Goal: Check status: Check status

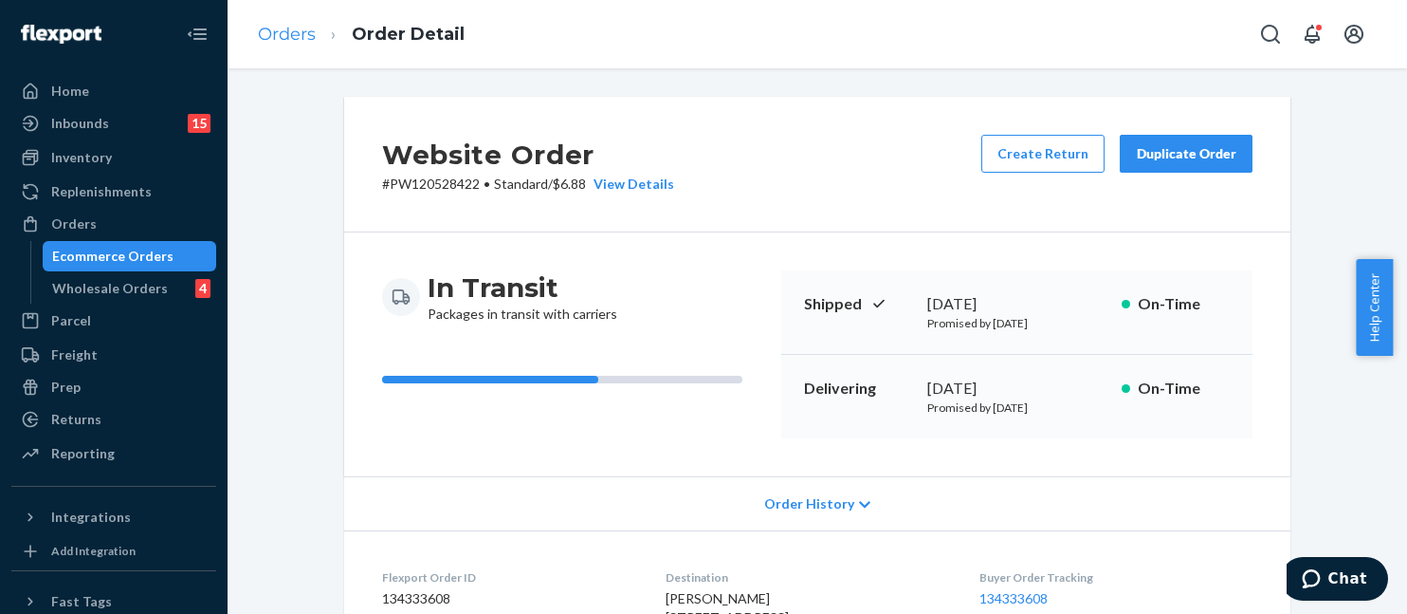
scroll to position [641, 0]
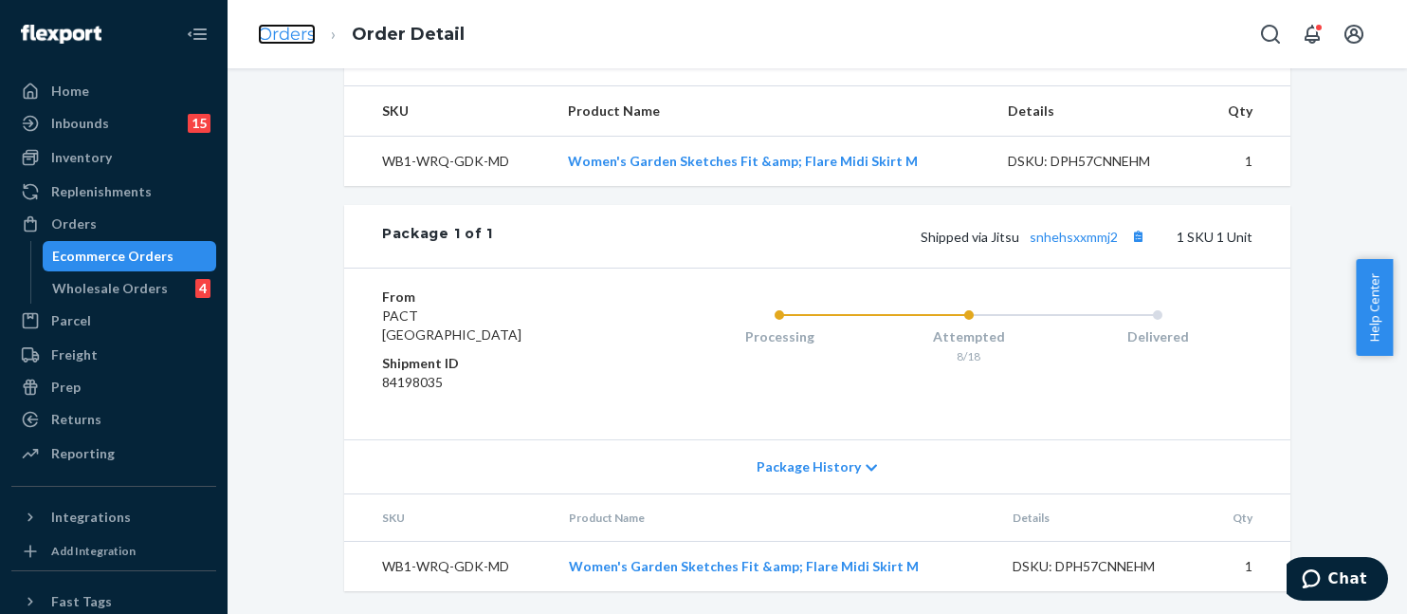
click at [296, 43] on link "Orders" at bounding box center [287, 34] width 58 height 21
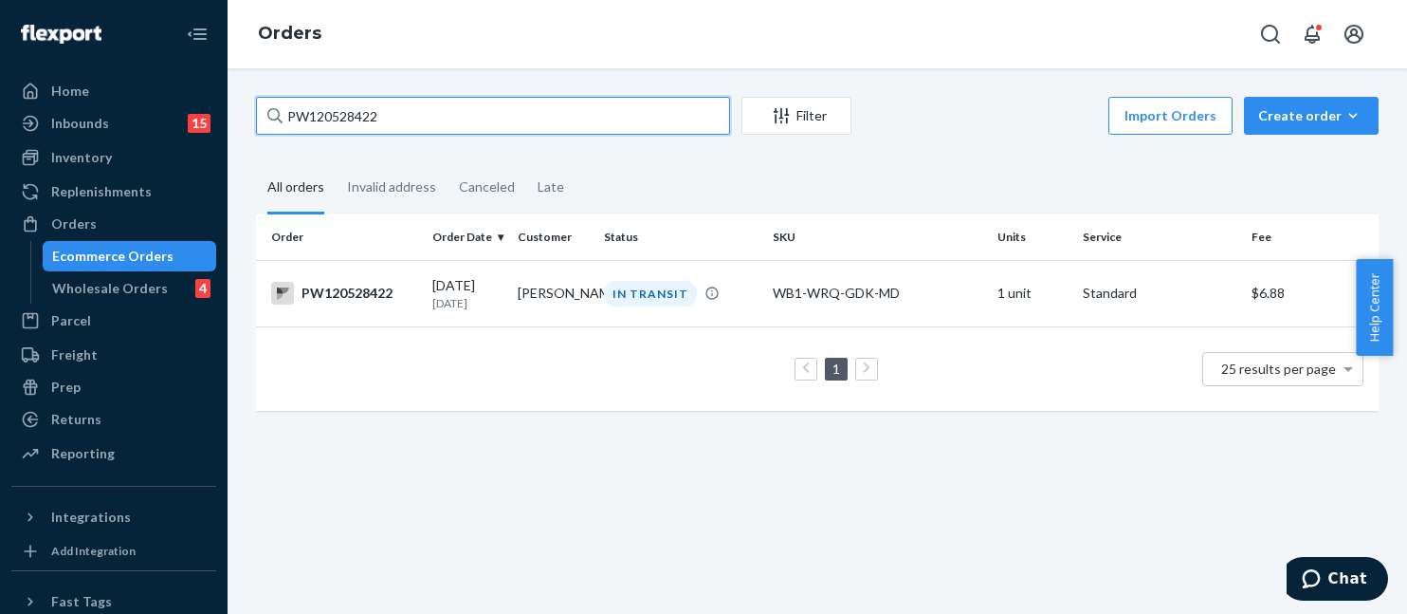
click at [406, 126] on input "PW120528422" at bounding box center [493, 116] width 474 height 38
paste input "1070"
type input "PW120521070"
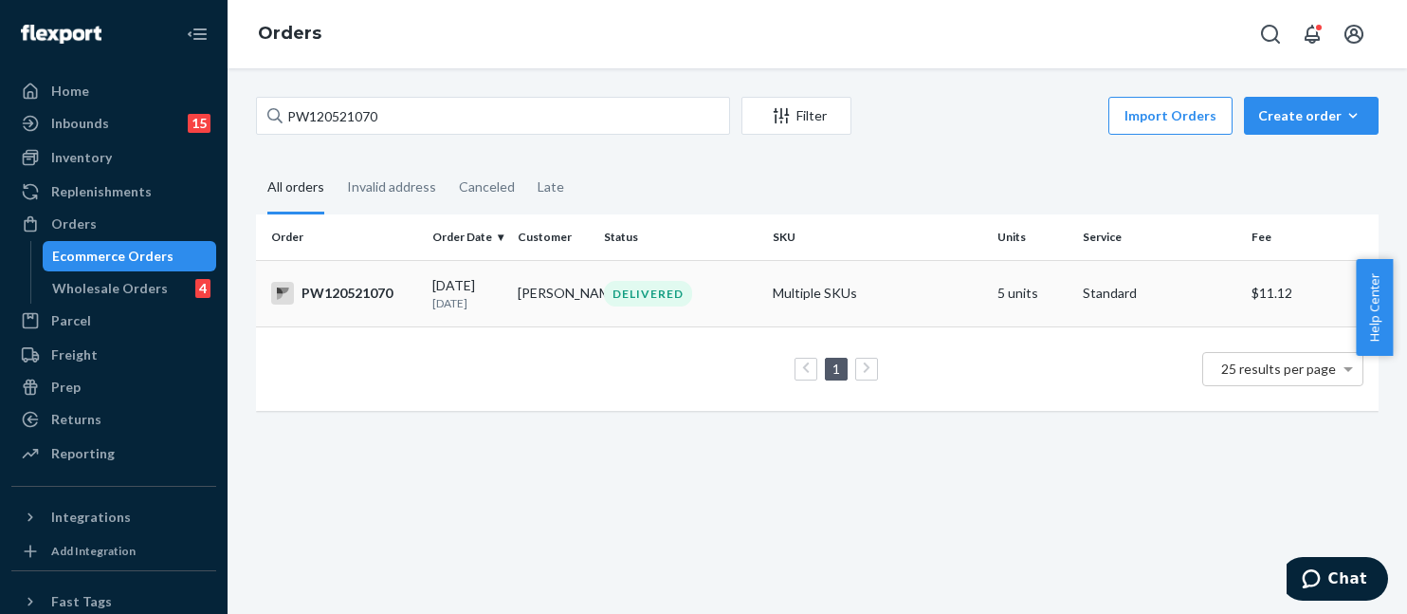
click at [868, 310] on td "Multiple SKUs" at bounding box center [877, 293] width 225 height 66
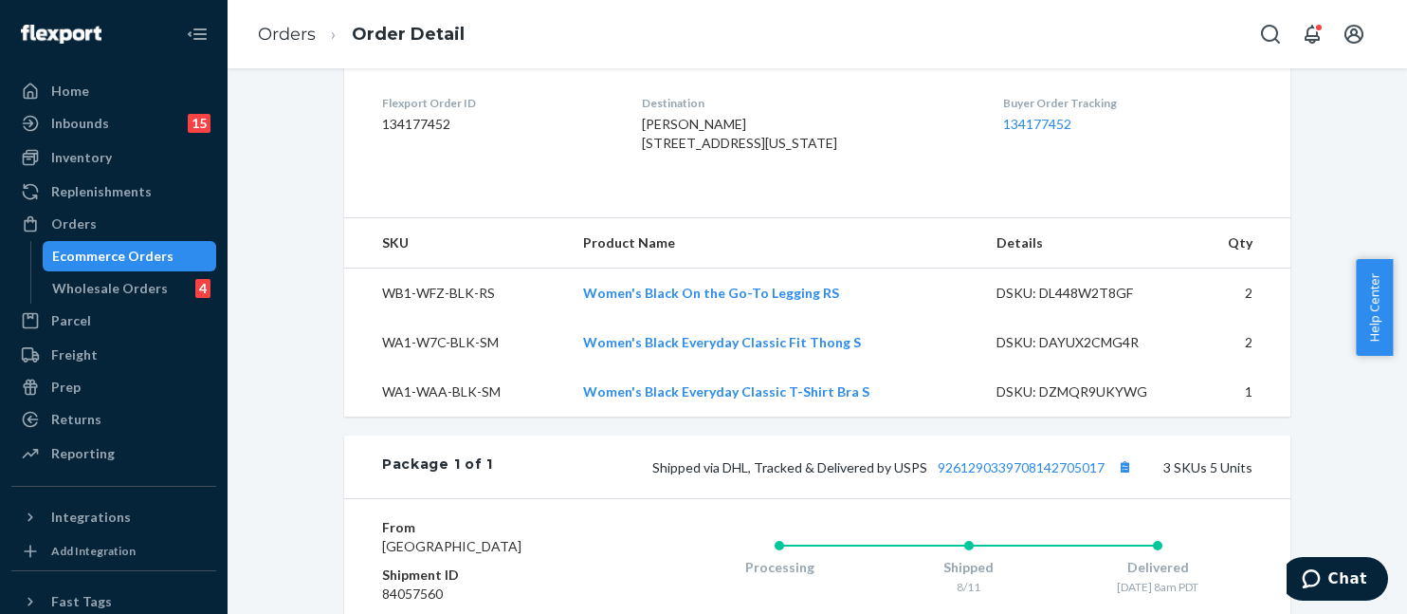
scroll to position [838, 0]
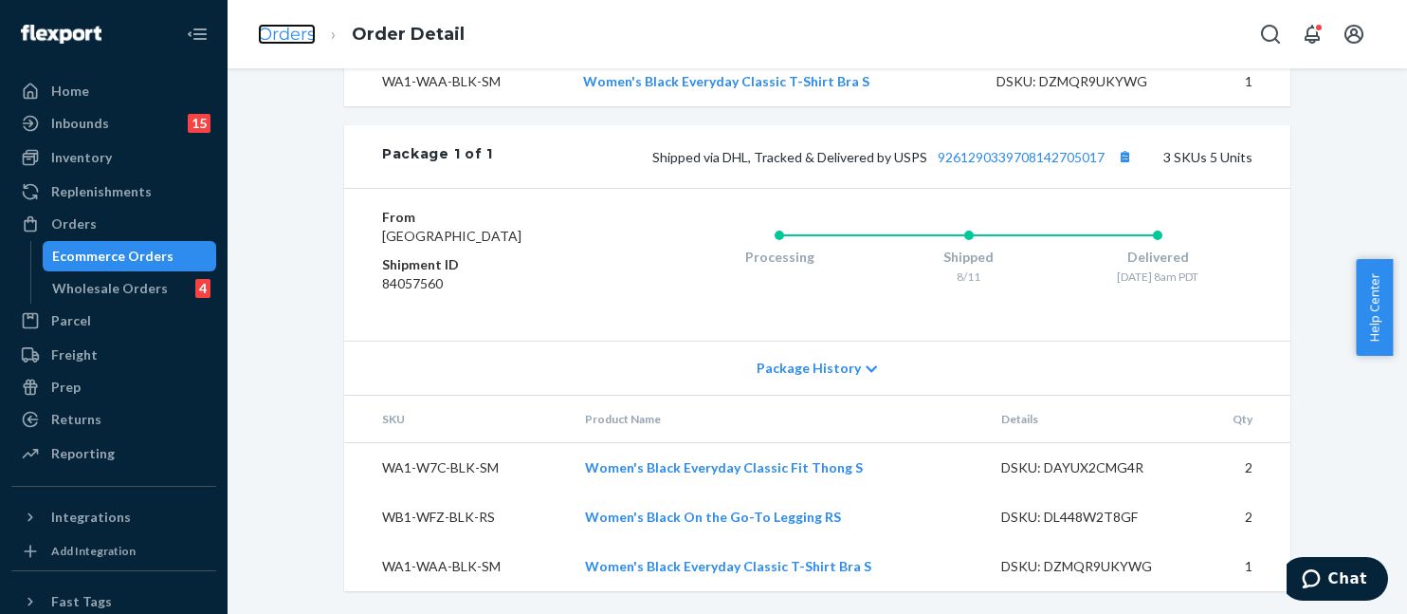
click at [296, 35] on link "Orders" at bounding box center [287, 34] width 58 height 21
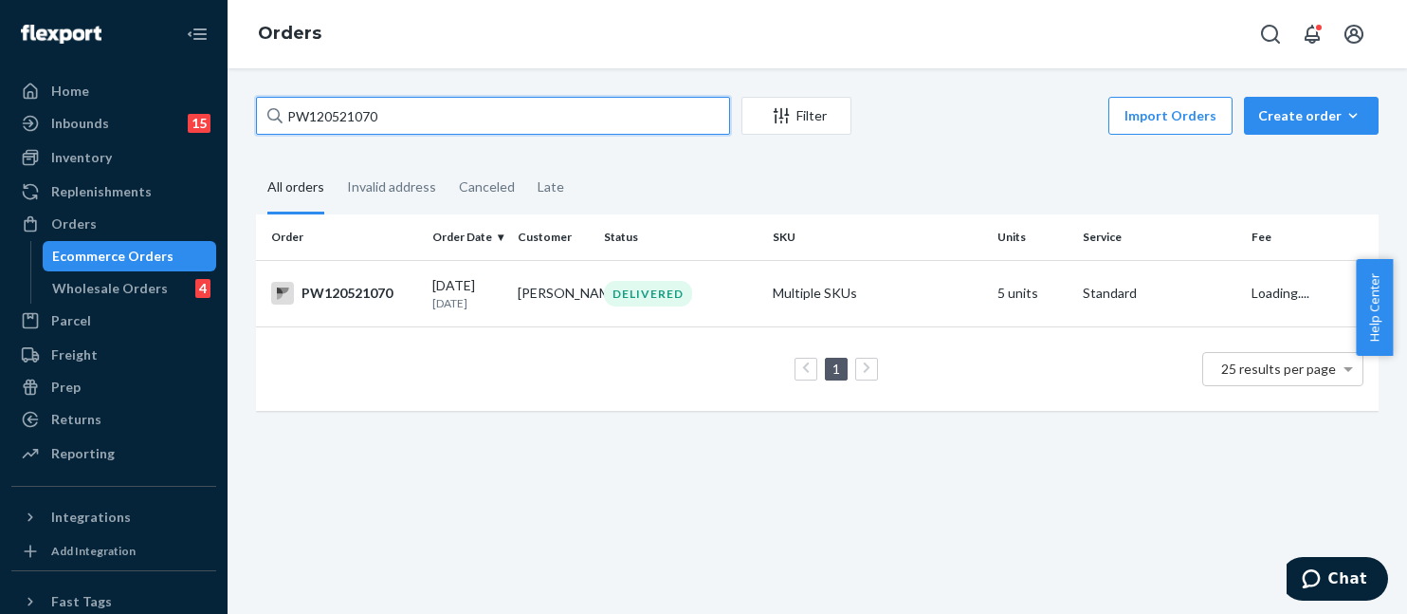
click at [360, 106] on input "PW120521070" at bounding box center [493, 116] width 474 height 38
paste input "520"
type input "PW120525200"
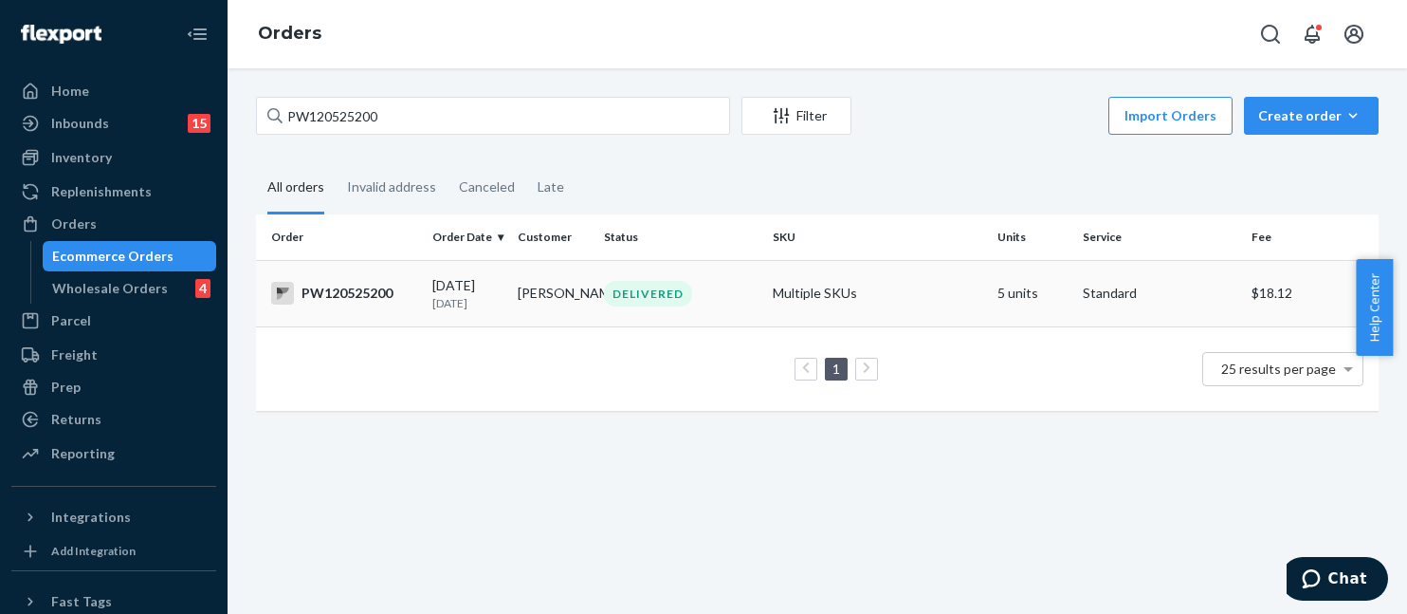
click at [668, 292] on div "DELIVERED" at bounding box center [648, 294] width 88 height 26
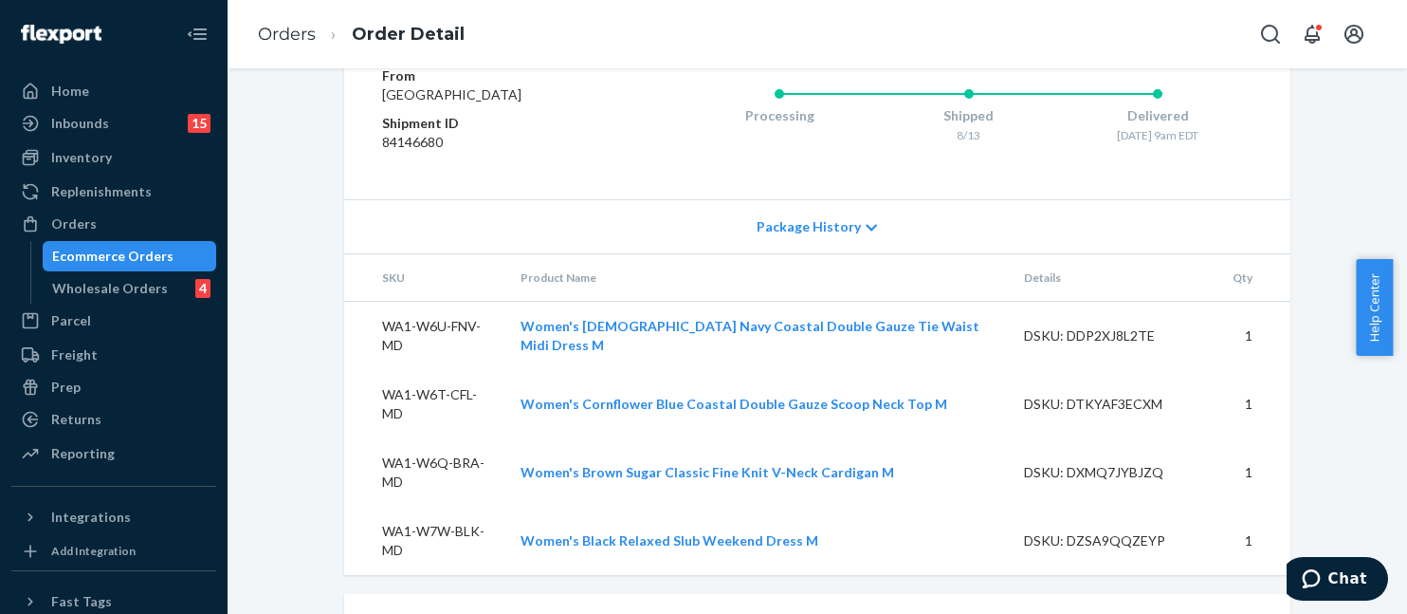
scroll to position [917, 0]
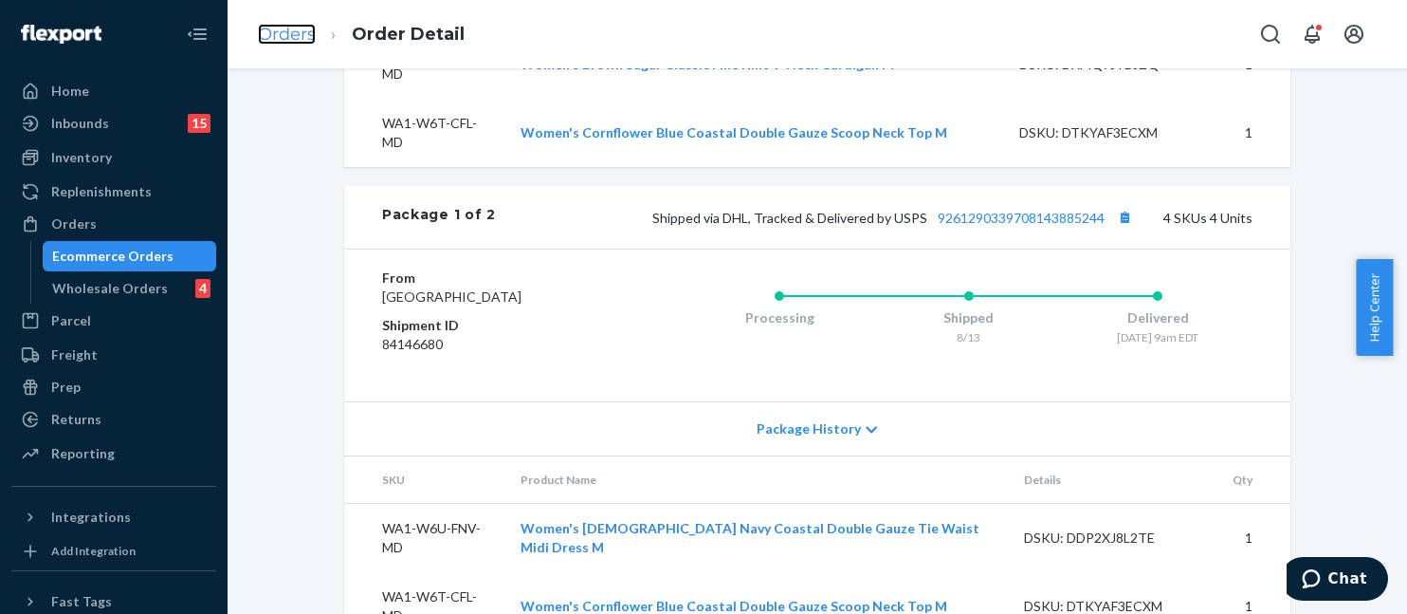
click at [285, 33] on link "Orders" at bounding box center [287, 34] width 58 height 21
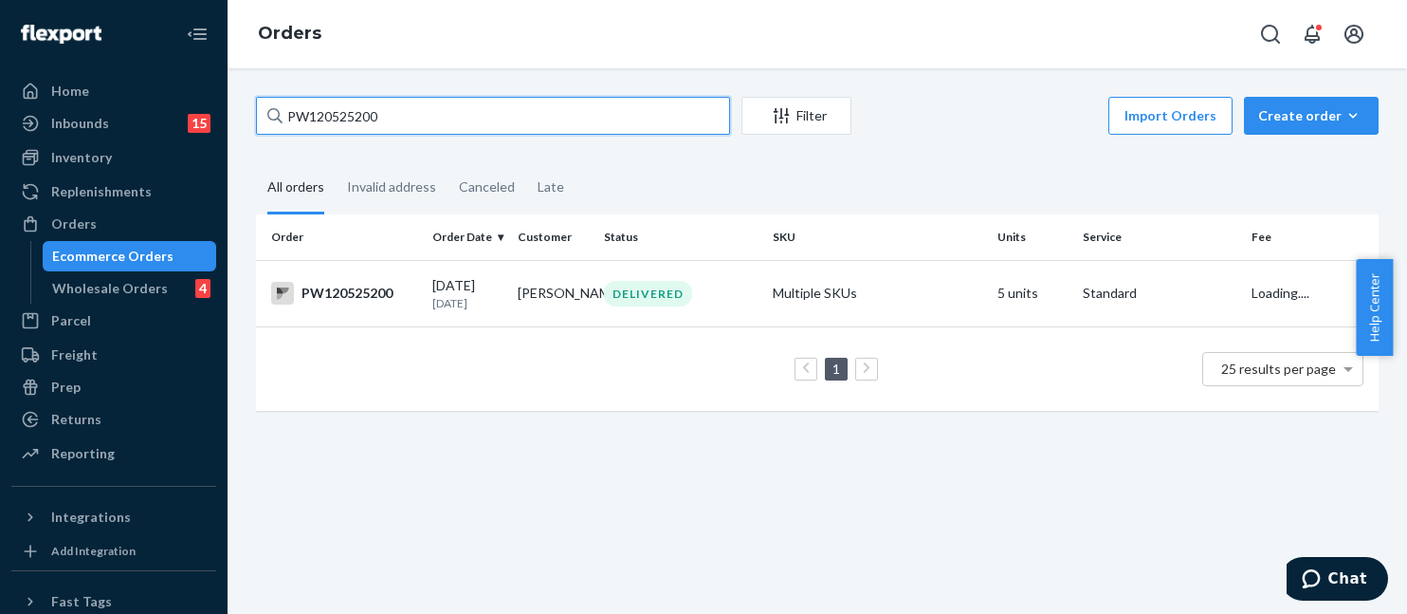
click at [521, 120] on input "PW120525200" at bounding box center [493, 116] width 474 height 38
paste input "52607"
type input "PW120552607"
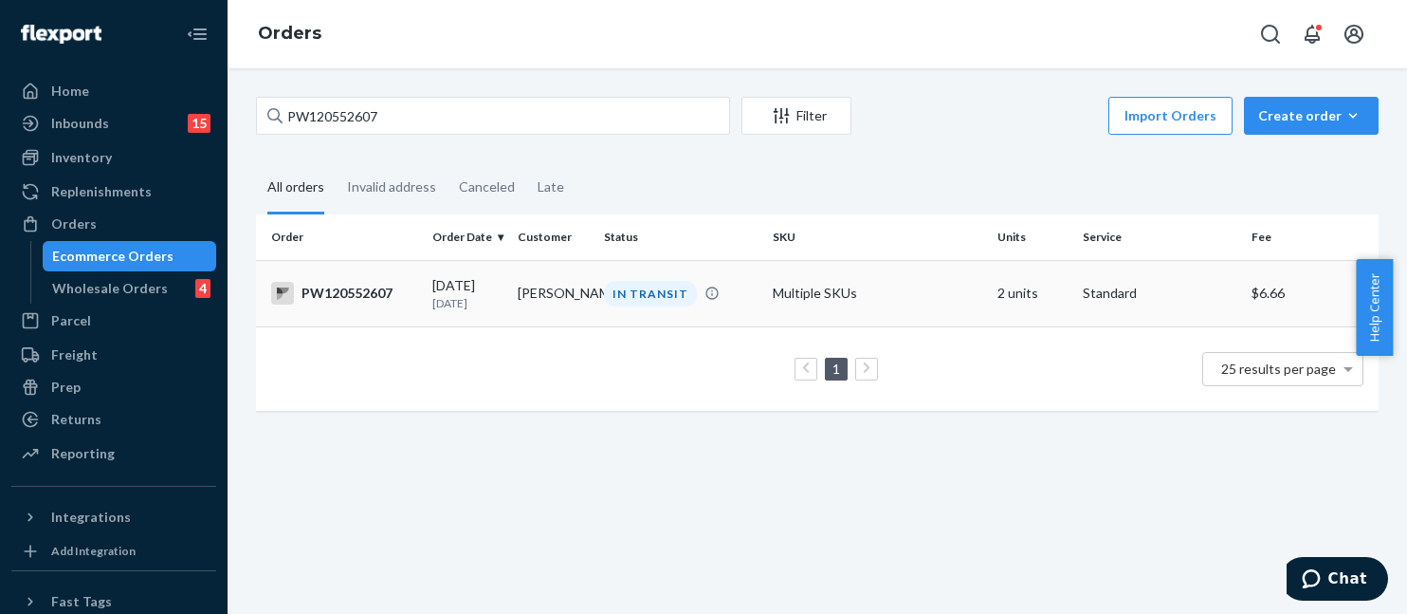
click at [832, 300] on td "Multiple SKUs" at bounding box center [877, 293] width 225 height 66
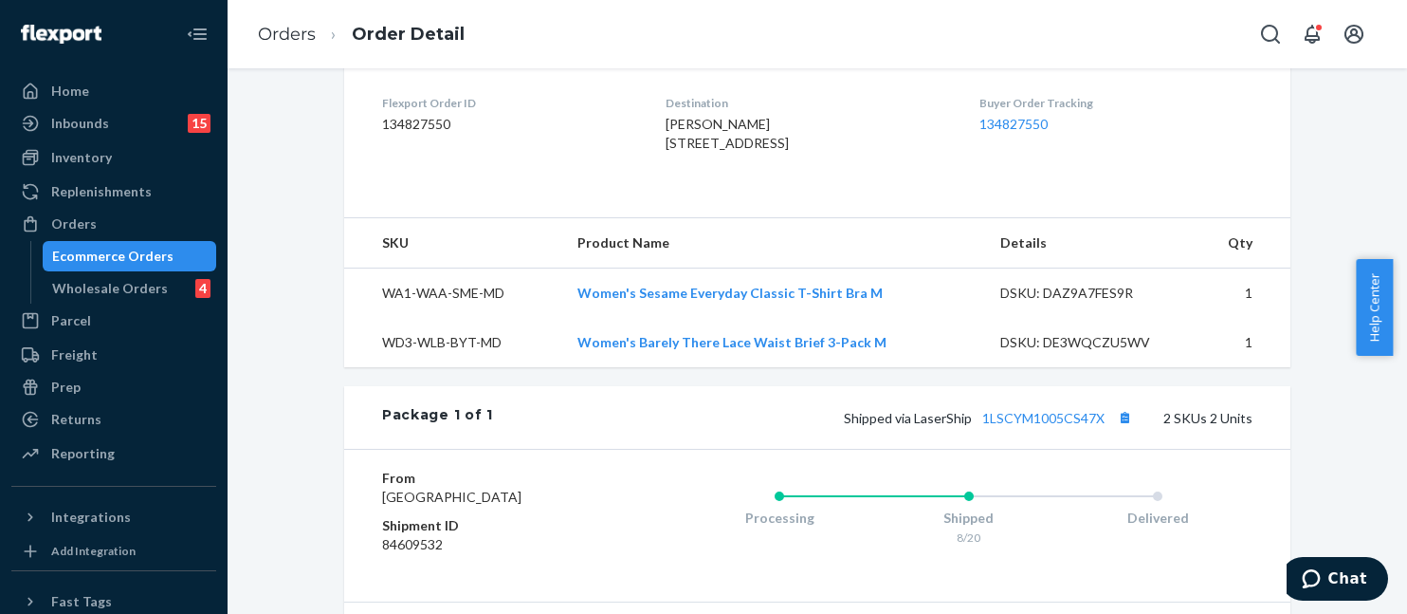
scroll to position [740, 0]
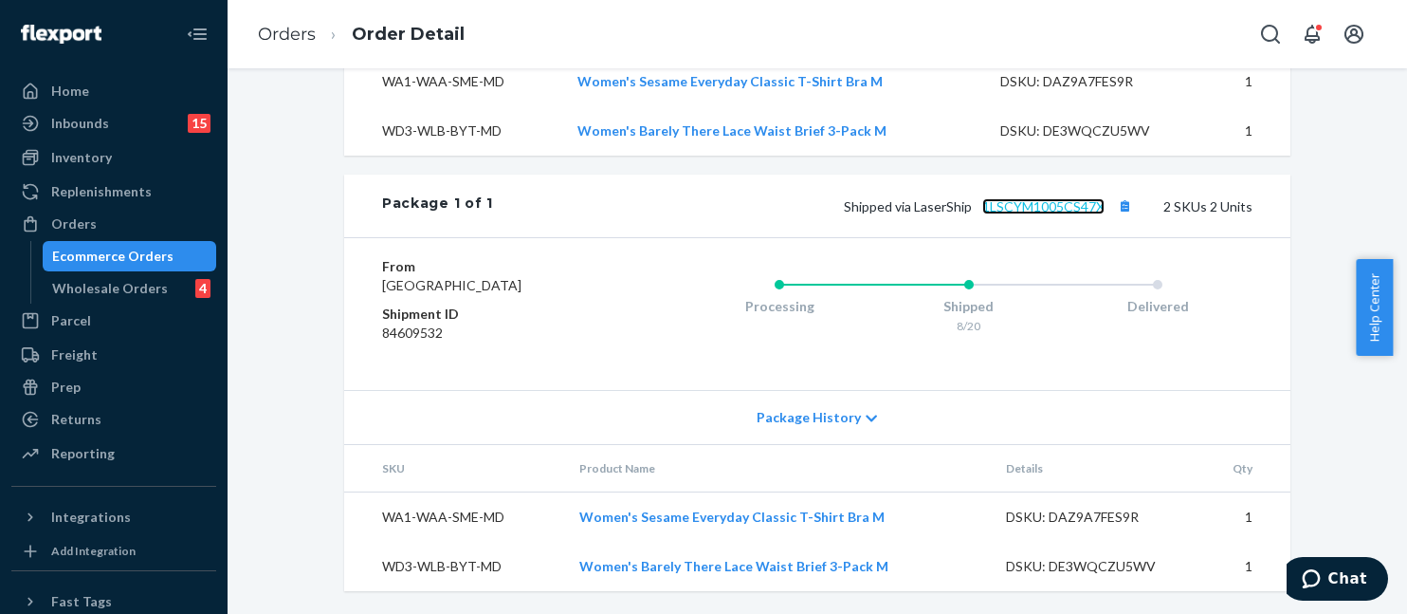
click at [1029, 198] on link "1LSCYM1005CS47X" at bounding box center [1044, 206] width 122 height 16
